Goal: Task Accomplishment & Management: Manage account settings

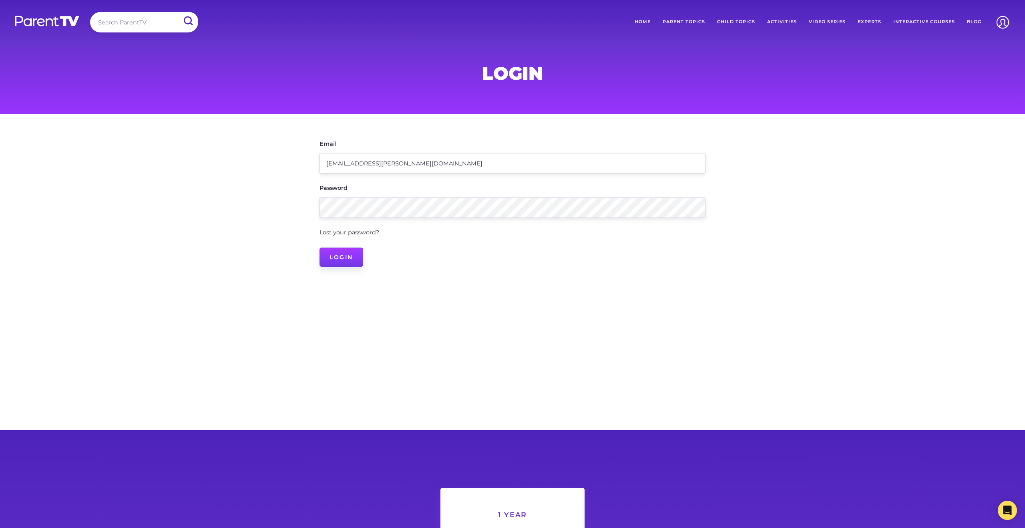
click at [346, 254] on input "Login" at bounding box center [342, 256] width 44 height 19
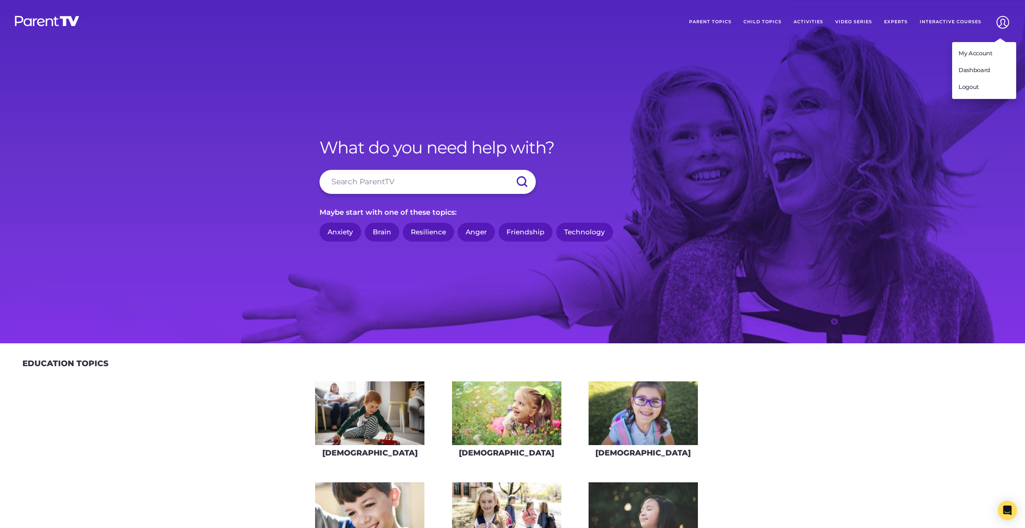
click at [998, 27] on img at bounding box center [1003, 22] width 20 height 20
click at [979, 47] on link "My Account" at bounding box center [984, 53] width 64 height 17
